Goal: Check status

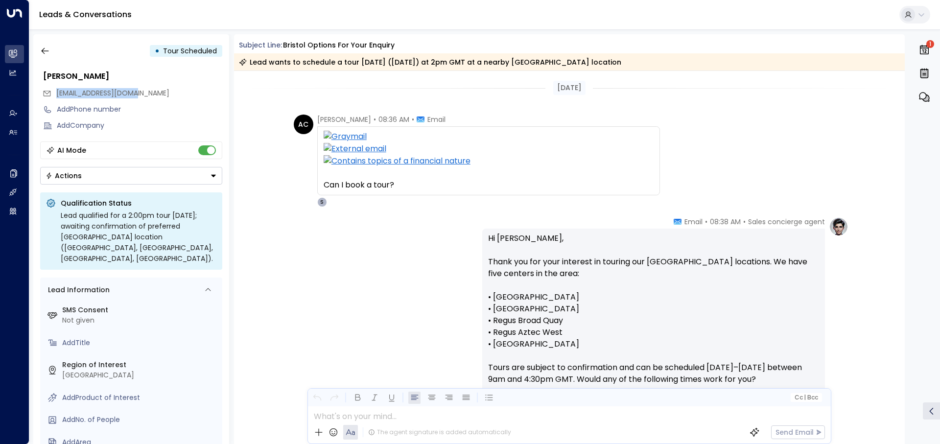
click at [65, 12] on link "Leads & Conversations" at bounding box center [85, 14] width 92 height 11
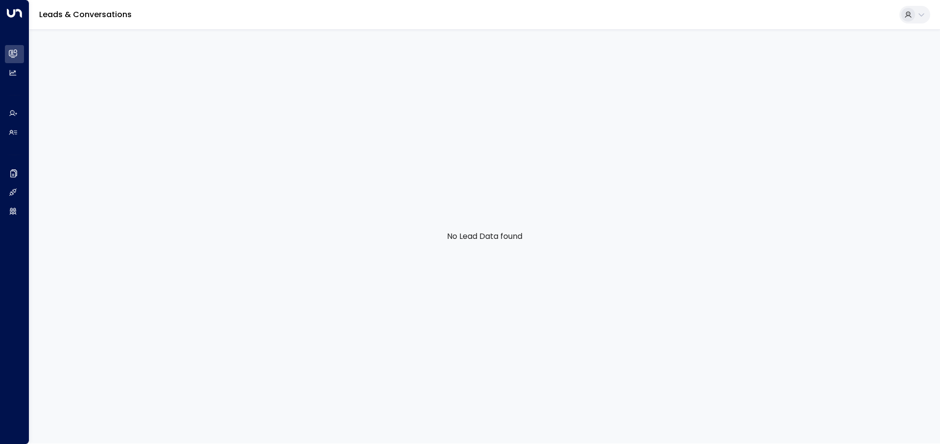
click at [126, 12] on link "Leads & Conversations" at bounding box center [85, 14] width 92 height 11
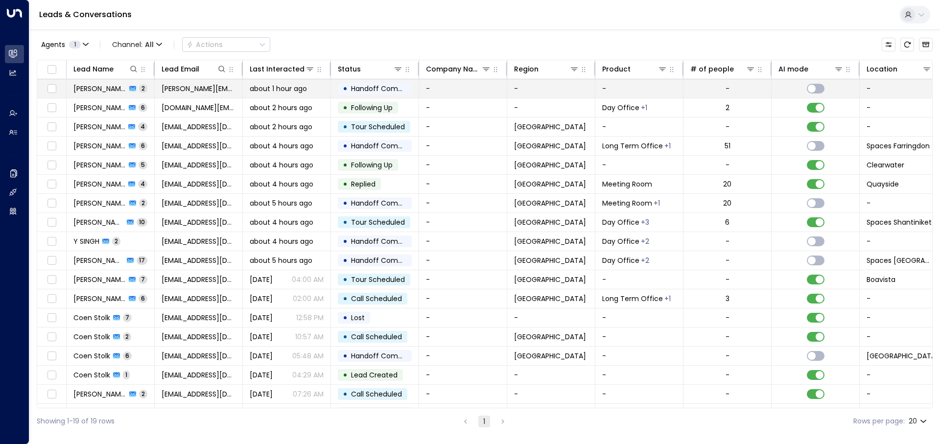
click at [269, 91] on span "about 1 hour ago" at bounding box center [278, 89] width 57 height 10
